Goal: Task Accomplishment & Management: Use online tool/utility

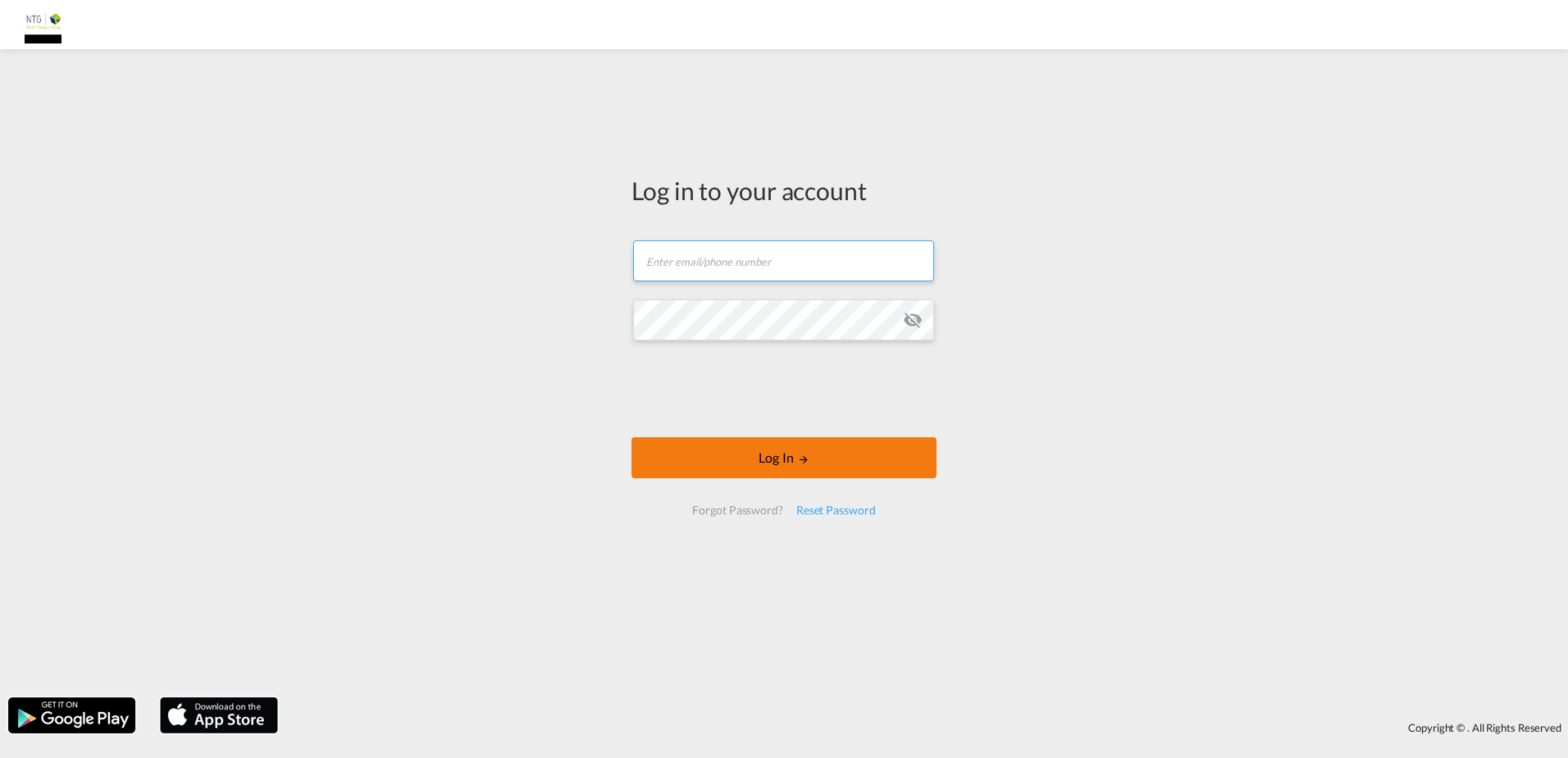
type input "[DOMAIN_NAME][EMAIL_ADDRESS][DOMAIN_NAME]"
click at [794, 436] on form "[DOMAIN_NAME][EMAIL_ADDRESS][DOMAIN_NAME] Password field is required Log In For…" at bounding box center [784, 377] width 305 height 307
click at [832, 459] on button "Log In" at bounding box center [784, 458] width 305 height 41
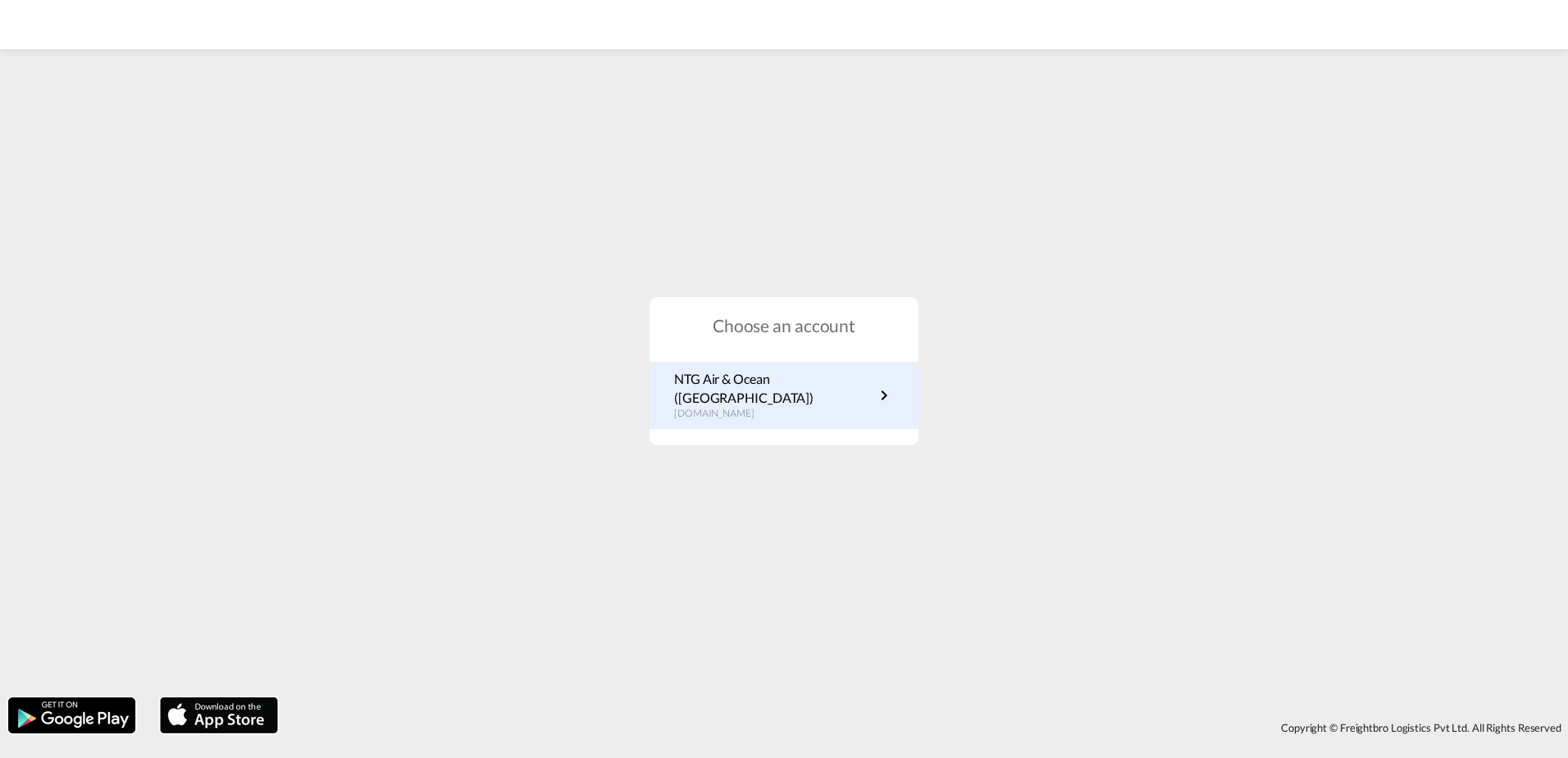
click at [741, 407] on p "[DOMAIN_NAME]" at bounding box center [774, 414] width 200 height 14
